Goal: Task Accomplishment & Management: Manage account settings

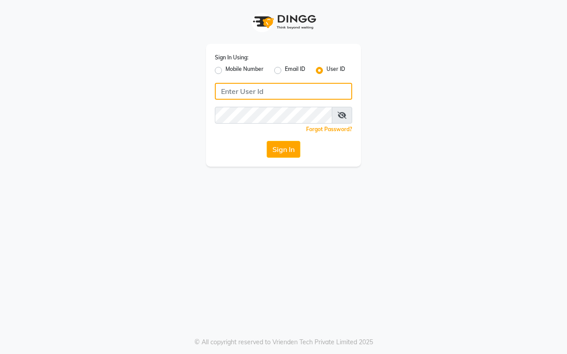
type input "7420902029"
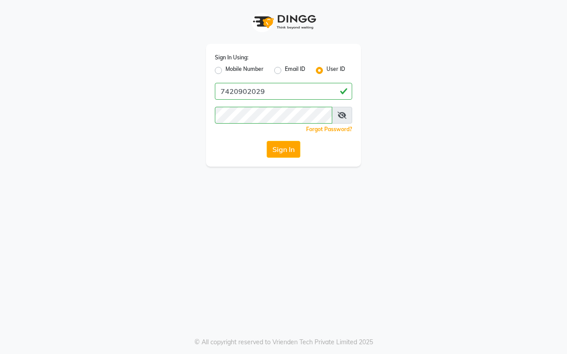
click at [226, 70] on label "Mobile Number" at bounding box center [245, 70] width 38 height 11
click at [226, 70] on input "Mobile Number" at bounding box center [229, 68] width 6 height 6
radio input "true"
radio input "false"
click at [278, 146] on button "Sign In" at bounding box center [284, 149] width 34 height 17
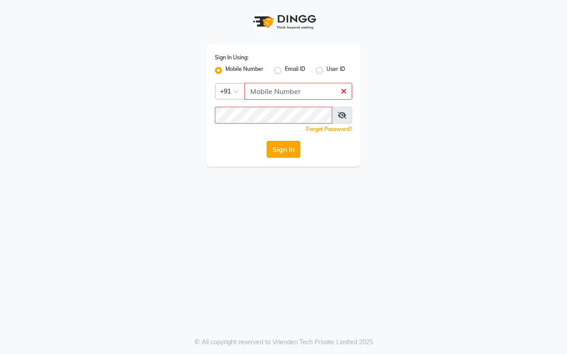
click at [272, 151] on button "Sign In" at bounding box center [284, 149] width 34 height 17
click at [223, 70] on div "Mobile Number" at bounding box center [239, 70] width 49 height 11
click at [293, 94] on input "Username" at bounding box center [299, 91] width 108 height 17
type input "7420902029"
click at [289, 149] on button "Sign In" at bounding box center [284, 149] width 34 height 17
